Goal: Information Seeking & Learning: Learn about a topic

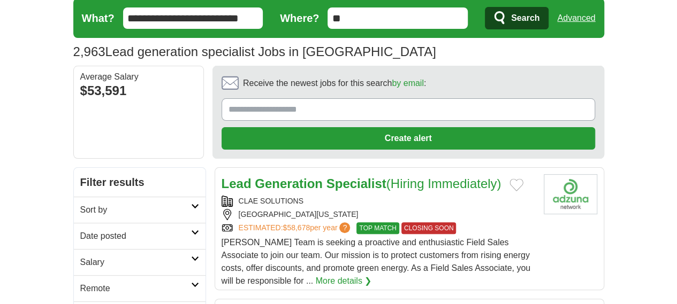
scroll to position [44, 0]
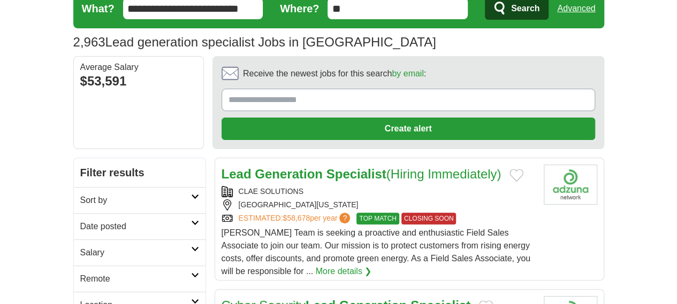
click at [163, 213] on link "Date posted" at bounding box center [140, 226] width 132 height 26
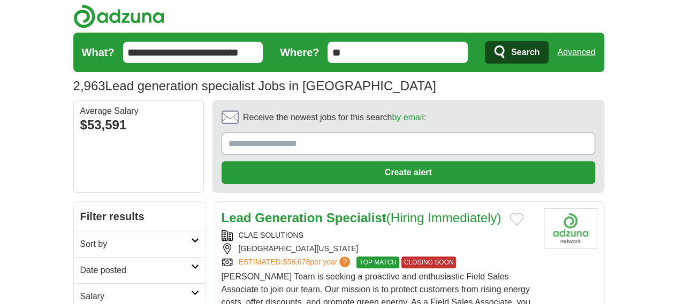
click at [166, 257] on link "Date posted" at bounding box center [140, 270] width 132 height 26
click at [191, 264] on icon at bounding box center [195, 266] width 8 height 5
click at [80, 264] on h2 "Date posted" at bounding box center [135, 270] width 111 height 13
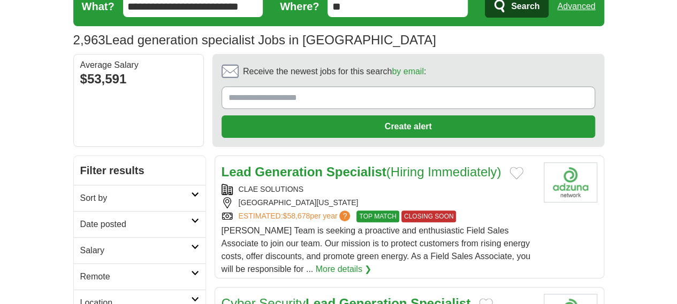
scroll to position [62, 0]
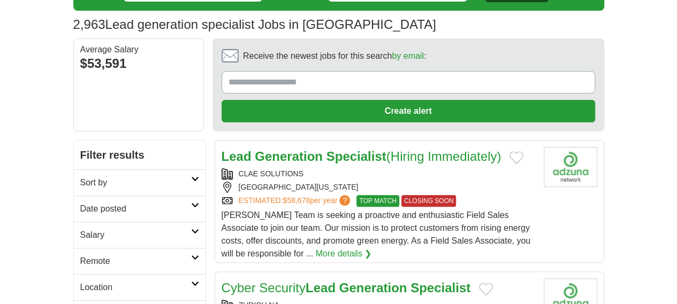
click at [126, 203] on h2 "Date posted" at bounding box center [135, 209] width 111 height 13
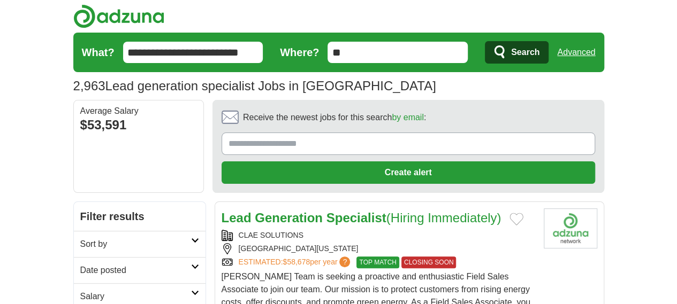
click at [126, 202] on h2 "Filter results" at bounding box center [140, 216] width 132 height 29
click at [150, 257] on link "Date posted" at bounding box center [140, 270] width 132 height 26
click at [191, 264] on icon at bounding box center [195, 266] width 8 height 5
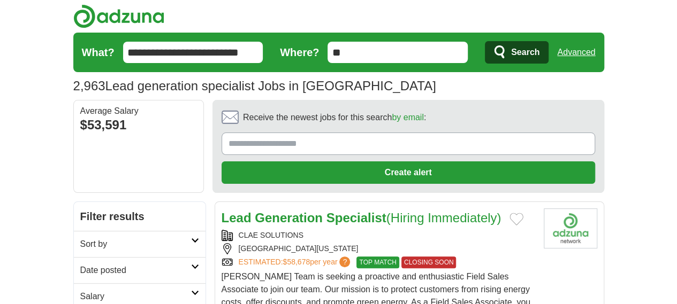
click at [191, 264] on icon at bounding box center [195, 266] width 8 height 5
click at [74, 257] on link "Date posted" at bounding box center [140, 270] width 132 height 26
